Goal: Find specific page/section: Find specific page/section

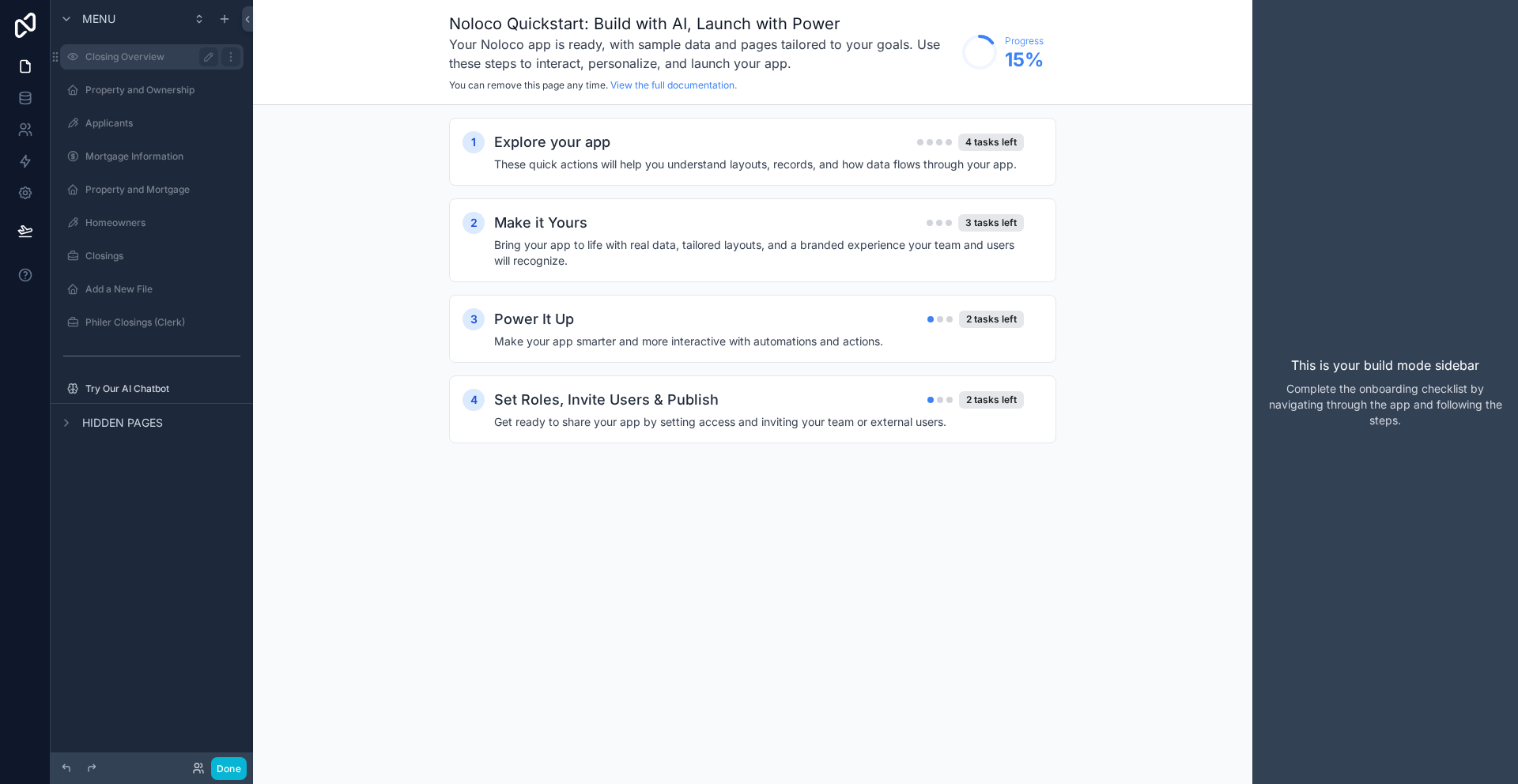
click at [116, 56] on label "Closing Overview" at bounding box center [148, 57] width 127 height 13
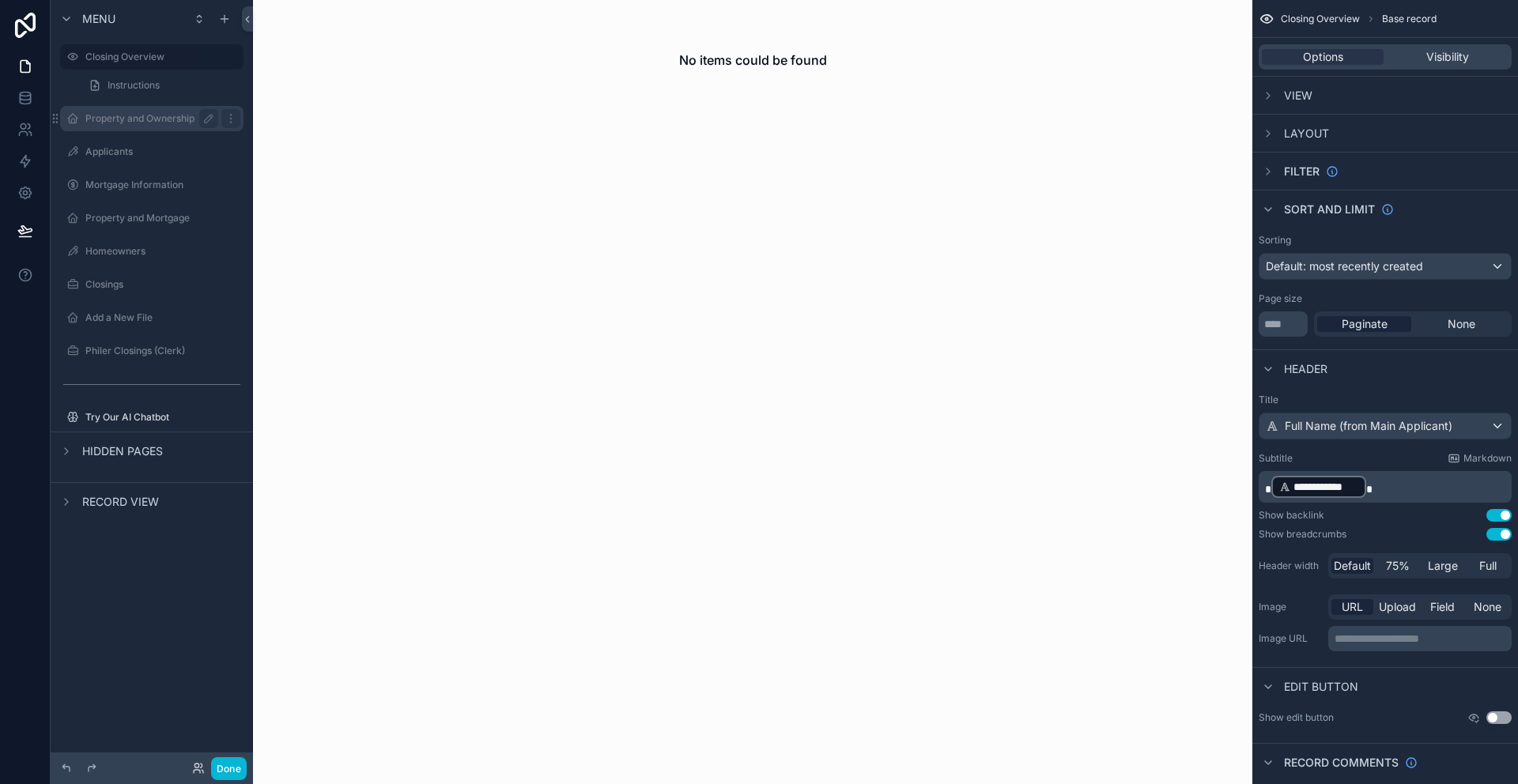
click at [107, 119] on label "Property and Ownership" at bounding box center [148, 119] width 127 height 13
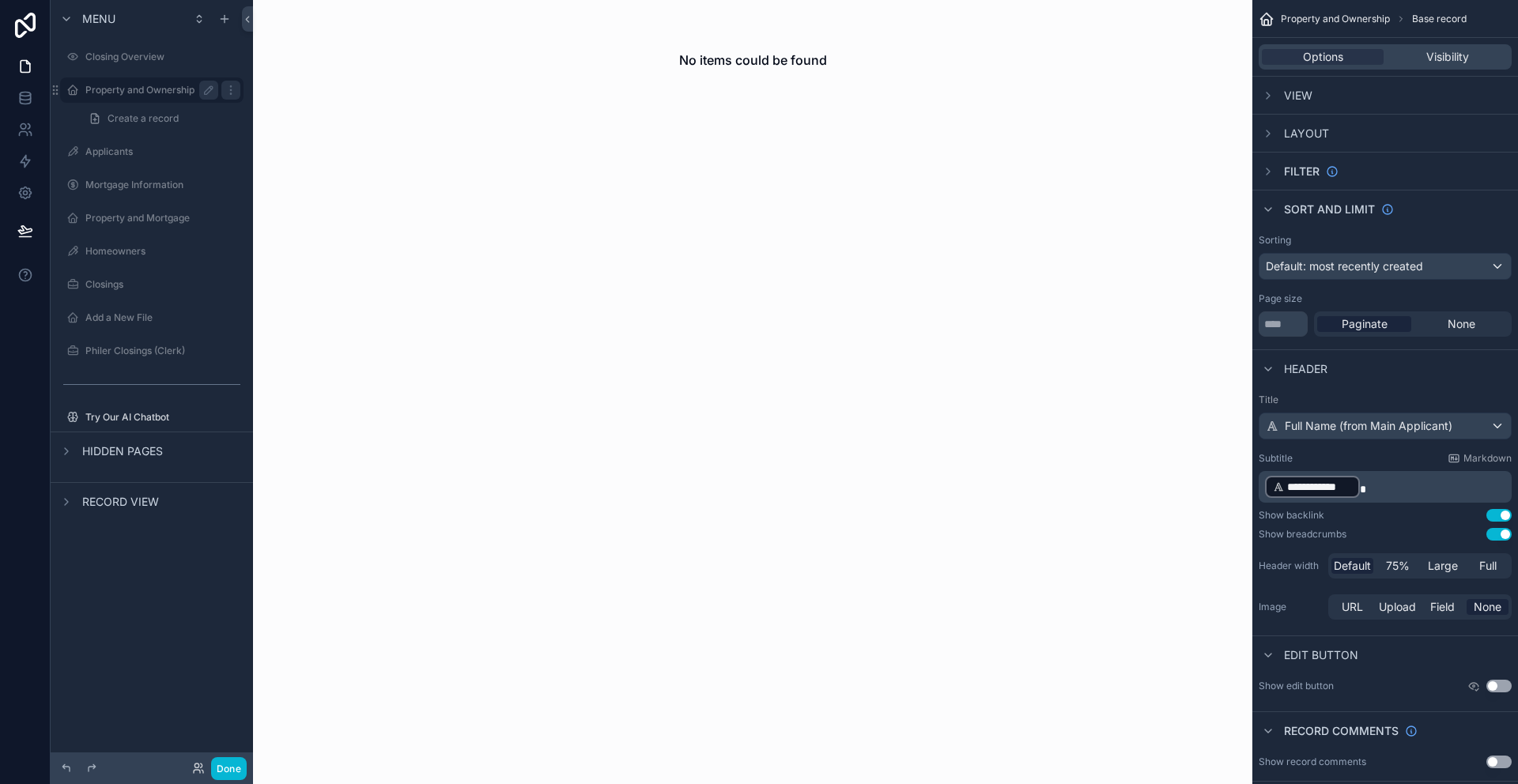
click at [109, 96] on label "Property and Ownership" at bounding box center [148, 90] width 127 height 13
click at [774, 263] on div "No items could be found" at bounding box center [753, 392] width 1000 height 784
click at [108, 56] on label "Closing Overview" at bounding box center [148, 57] width 127 height 13
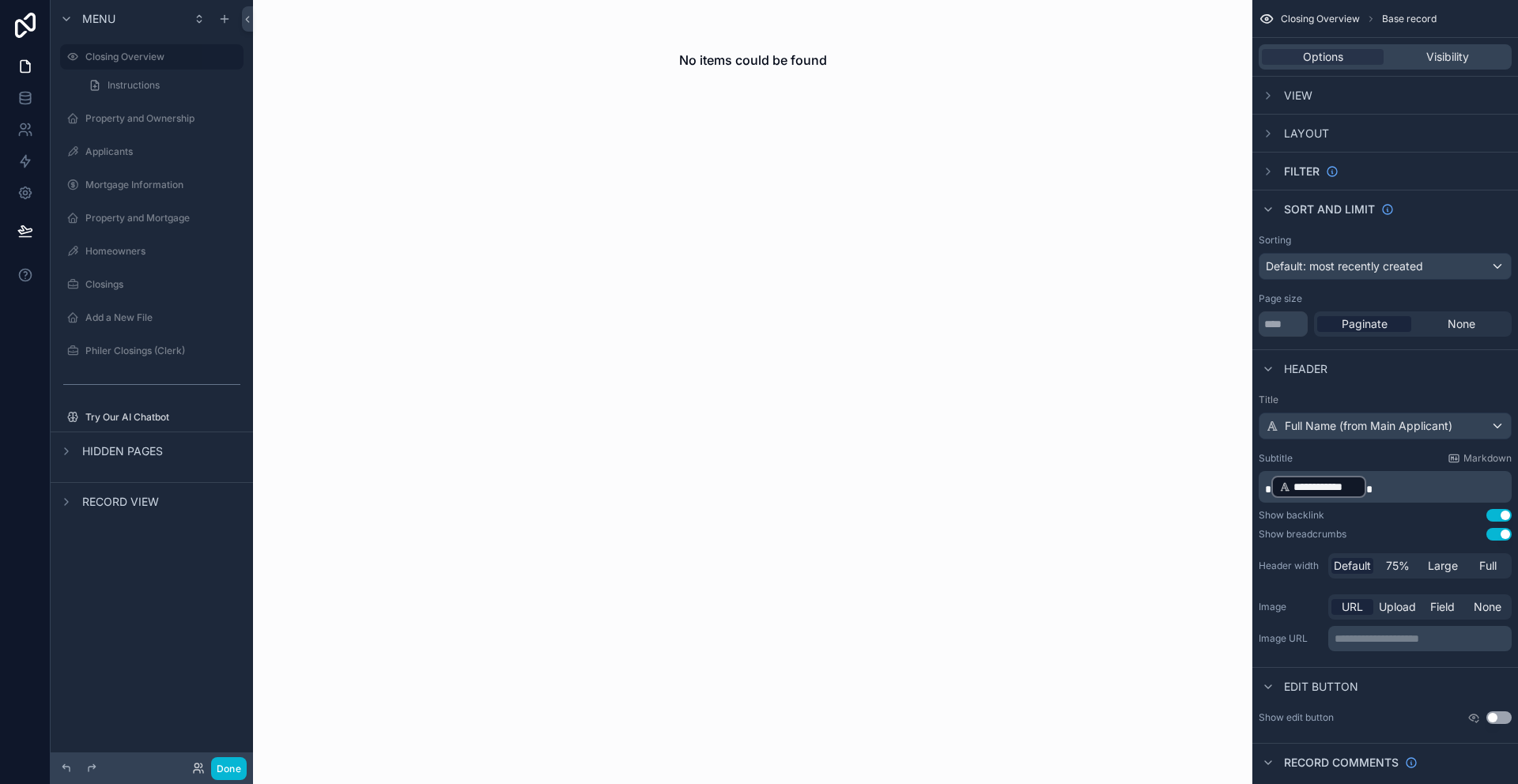
click at [1235, 23] on div "scrollable content" at bounding box center [753, 60] width 1000 height 120
